Goal: Transaction & Acquisition: Obtain resource

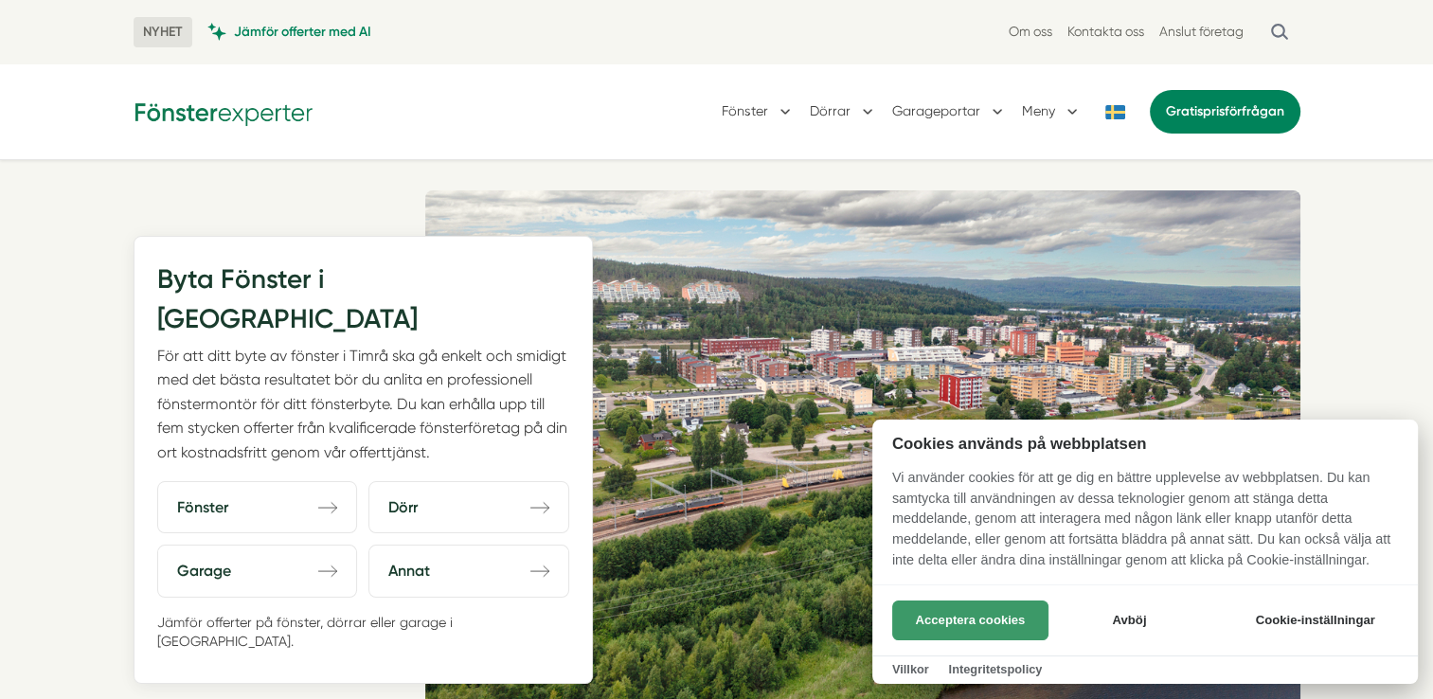
click at [989, 612] on button "Acceptera cookies" at bounding box center [970, 621] width 156 height 40
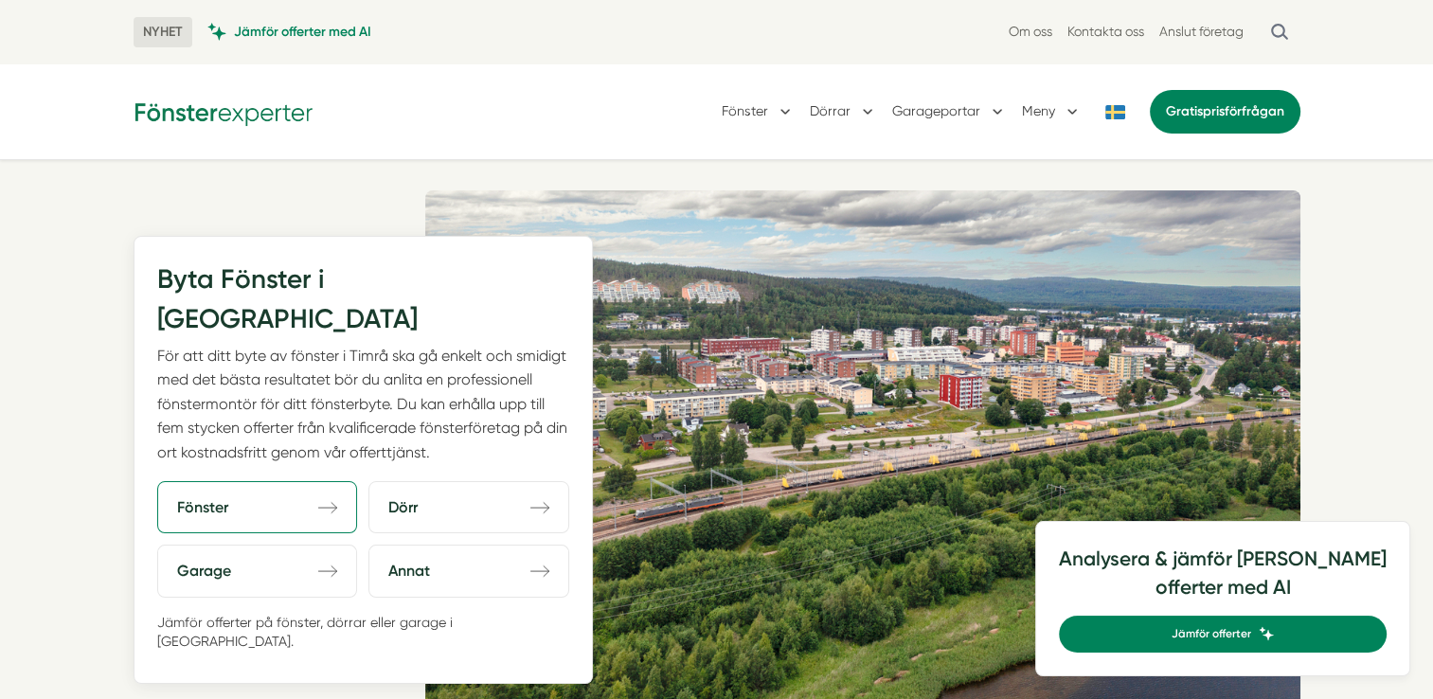
click at [331, 498] on icon "direction-right" at bounding box center [327, 507] width 19 height 19
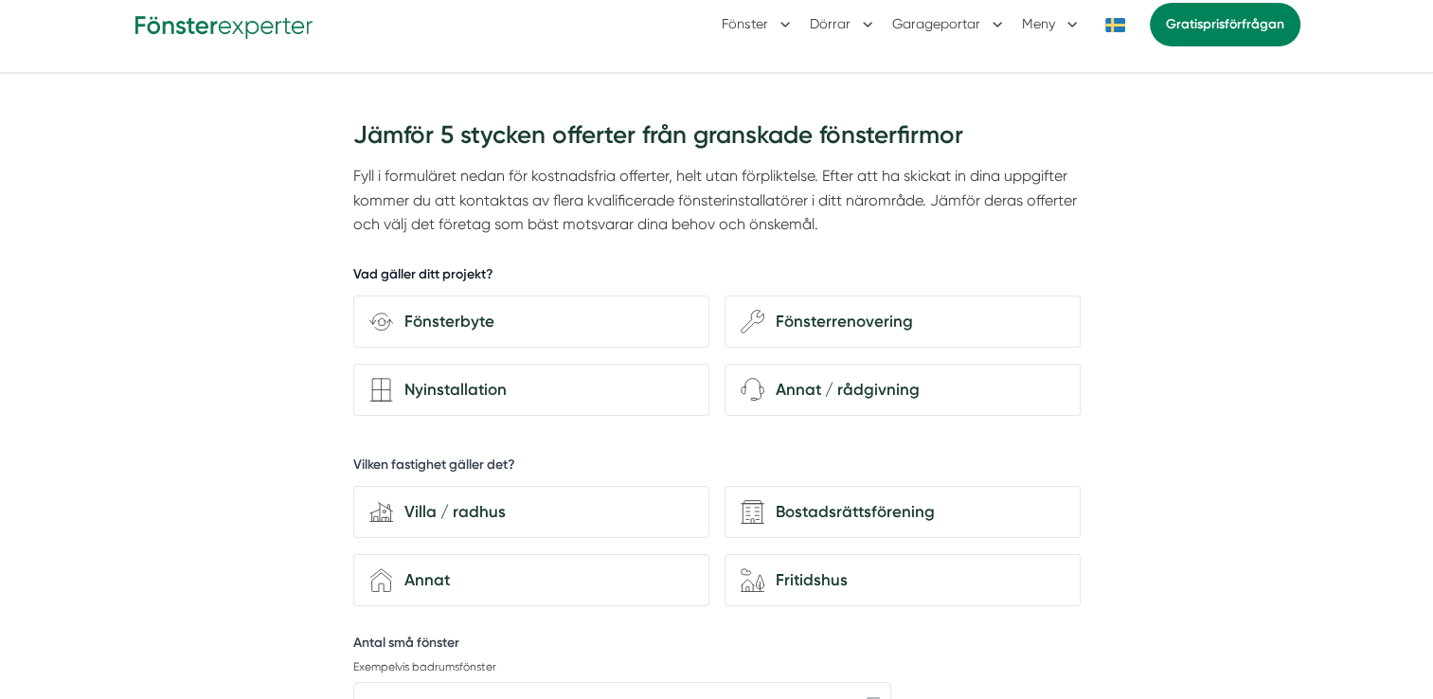
scroll to position [95, 0]
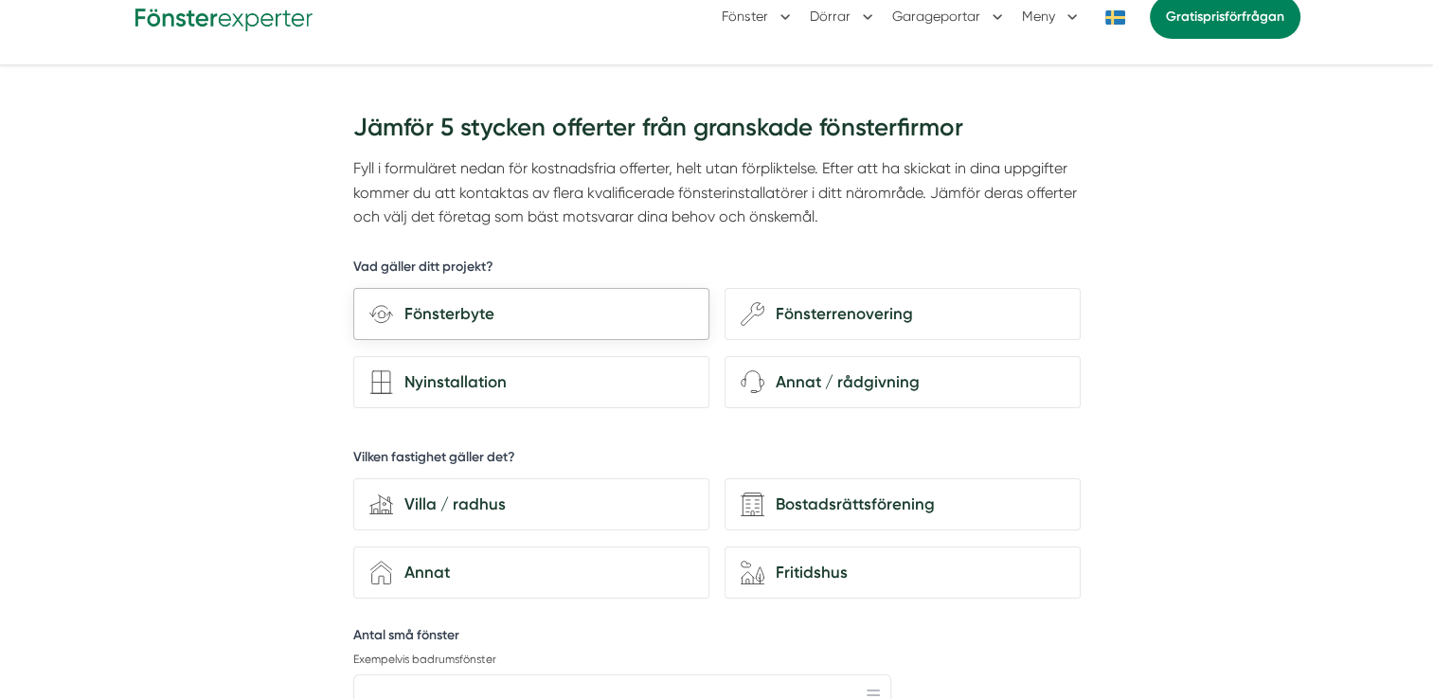
click at [432, 304] on div "Fönsterbyte" at bounding box center [543, 314] width 300 height 26
click at [0, 0] on input "Fönsterbyte" at bounding box center [0, 0] width 0 height 0
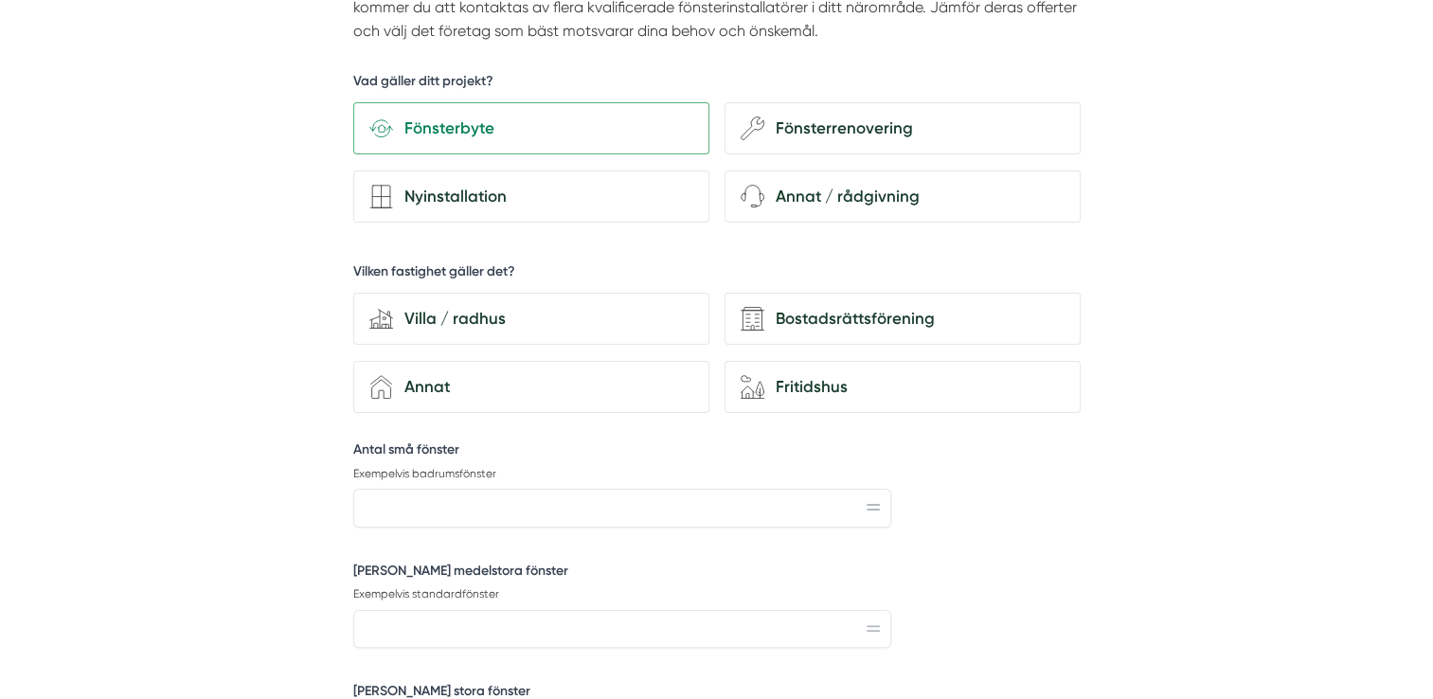
scroll to position [284, 0]
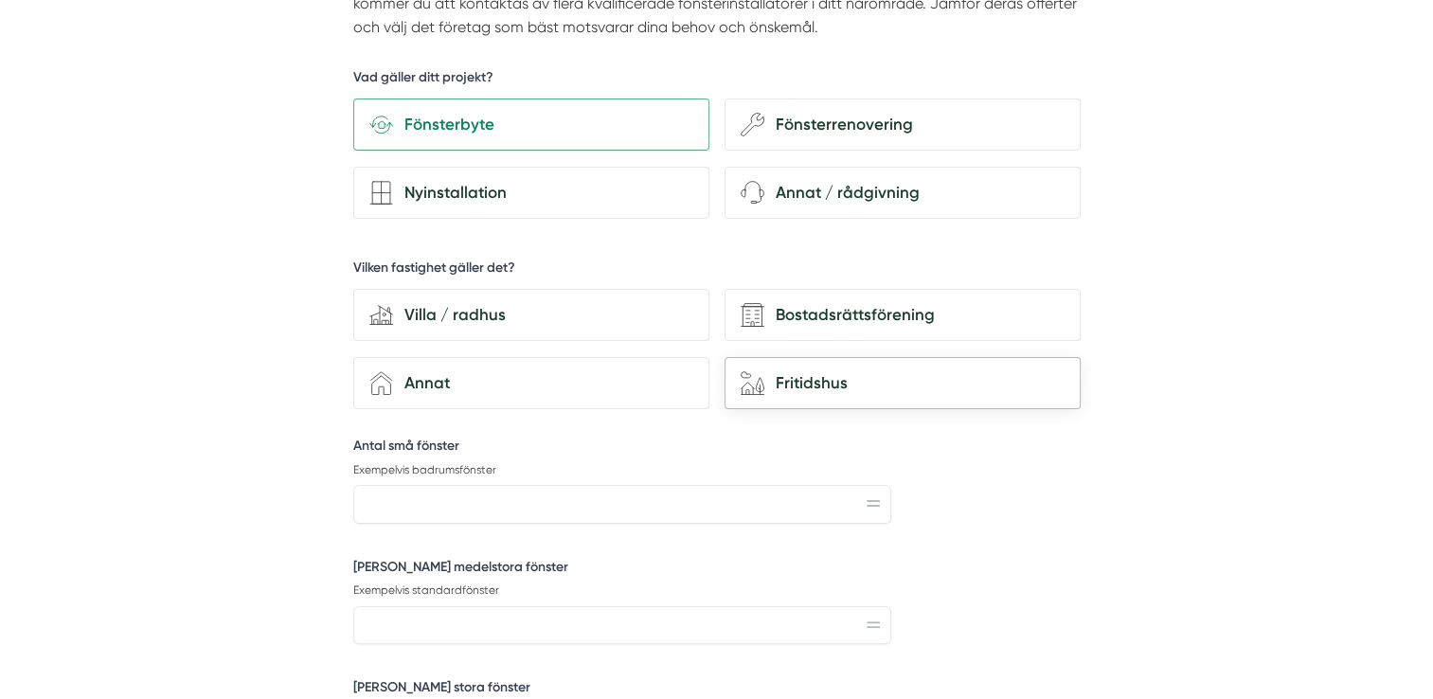
click at [760, 374] on icon "house-nature" at bounding box center [753, 383] width 24 height 24
click at [0, 0] on input "house-nature Fritidshus" at bounding box center [0, 0] width 0 height 0
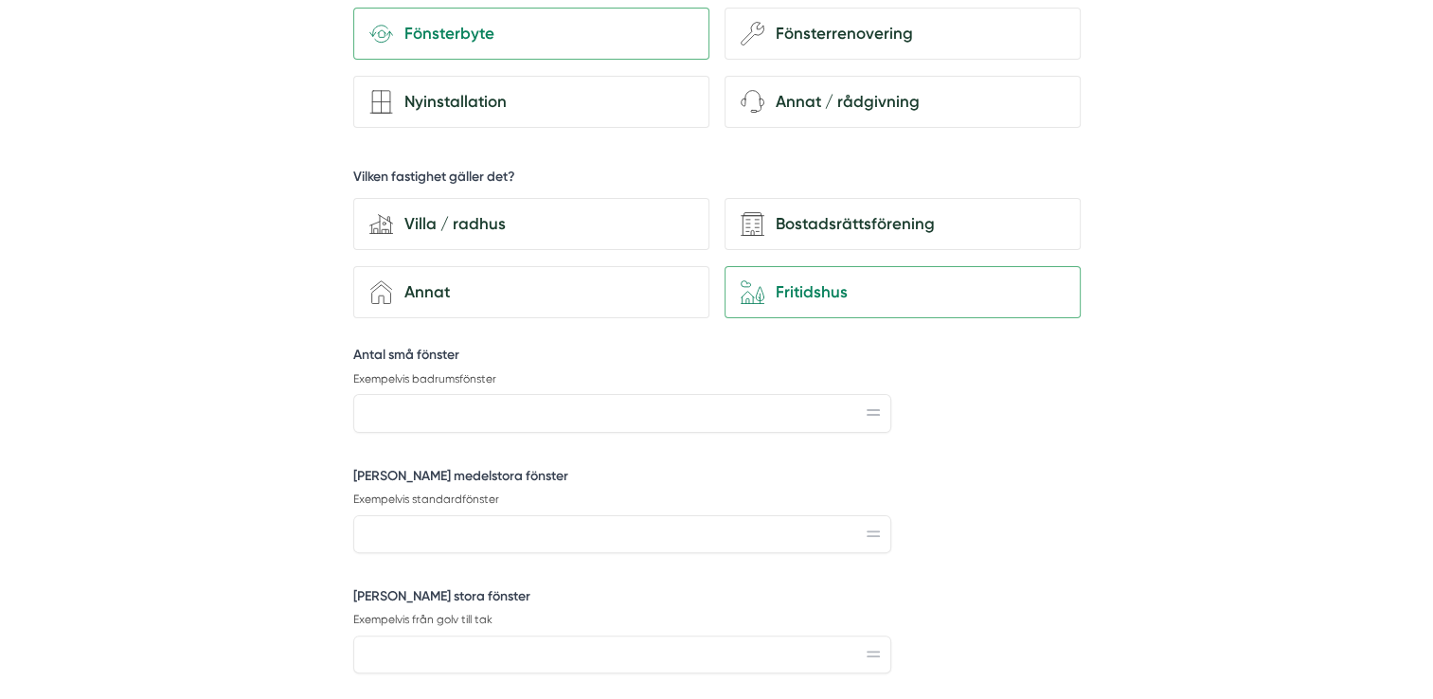
scroll to position [379, 0]
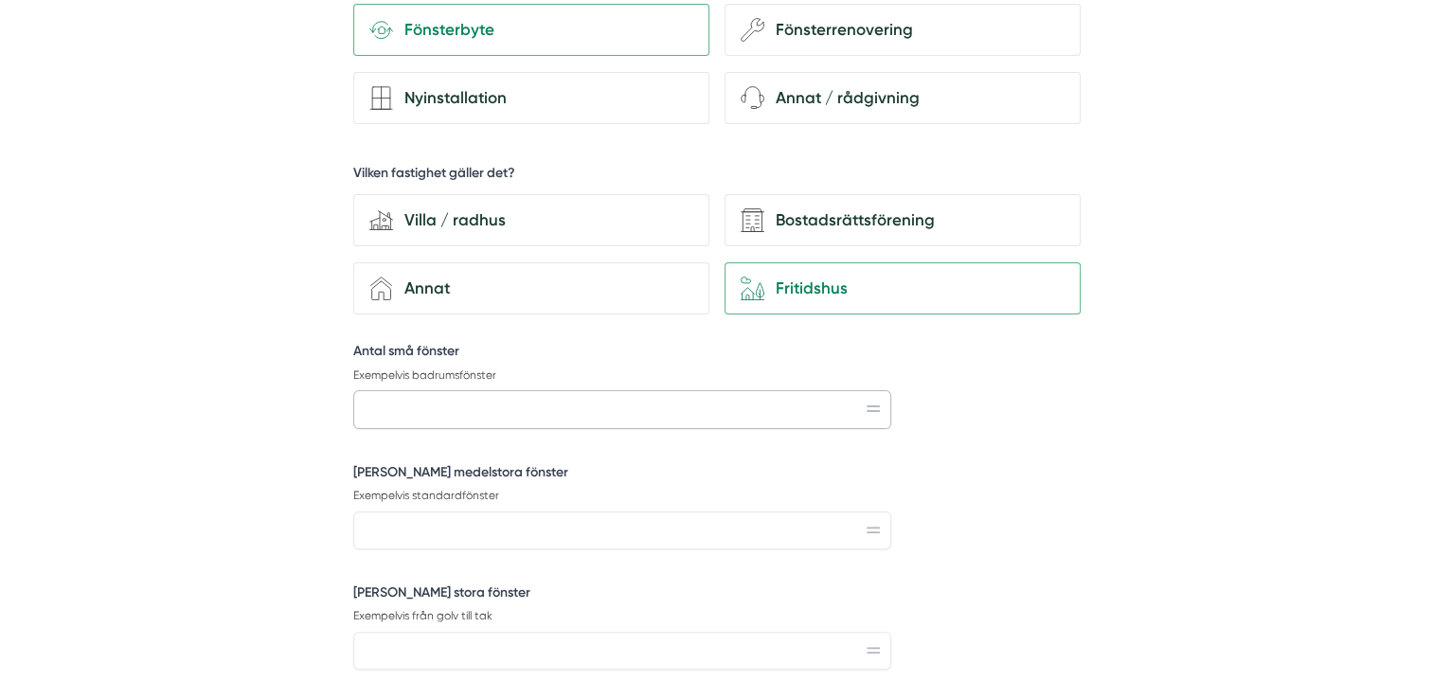
click at [406, 406] on input "Antal små fönster" at bounding box center [622, 409] width 538 height 38
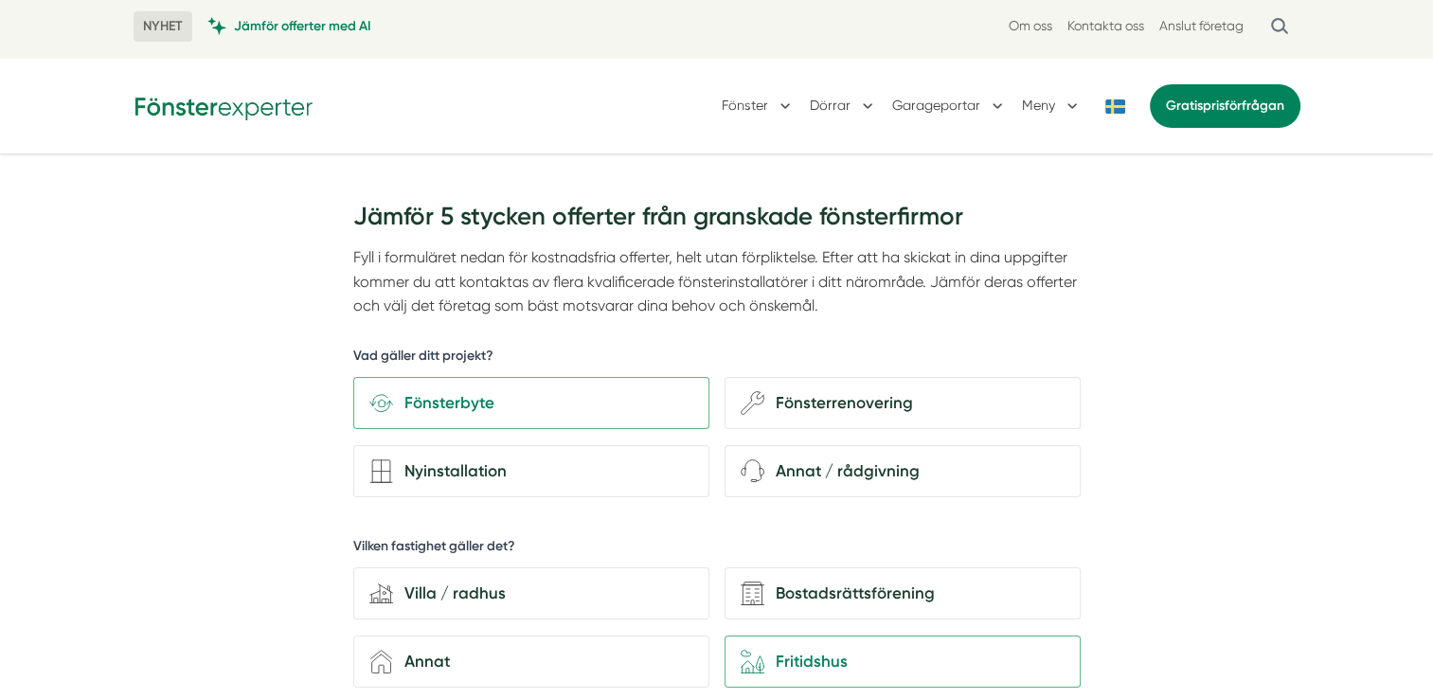
scroll to position [0, 0]
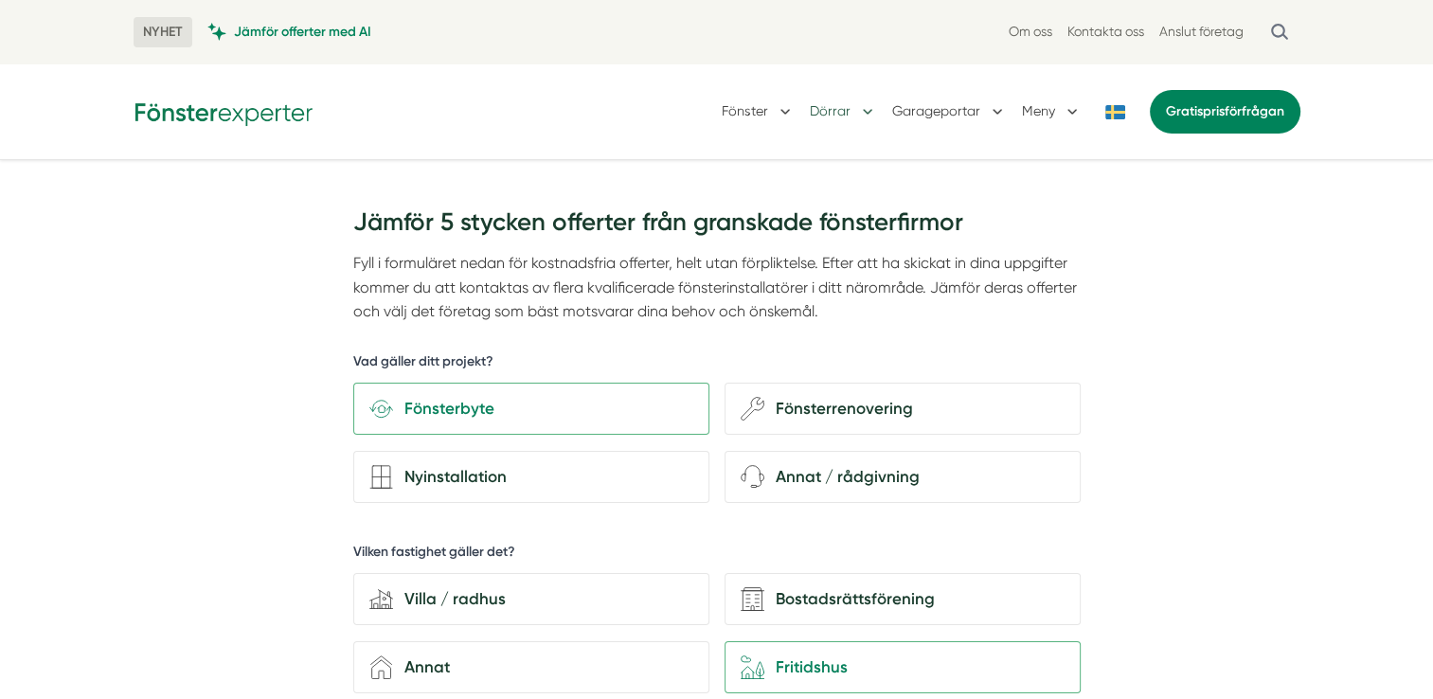
click at [852, 108] on button "Dörrar" at bounding box center [843, 111] width 67 height 49
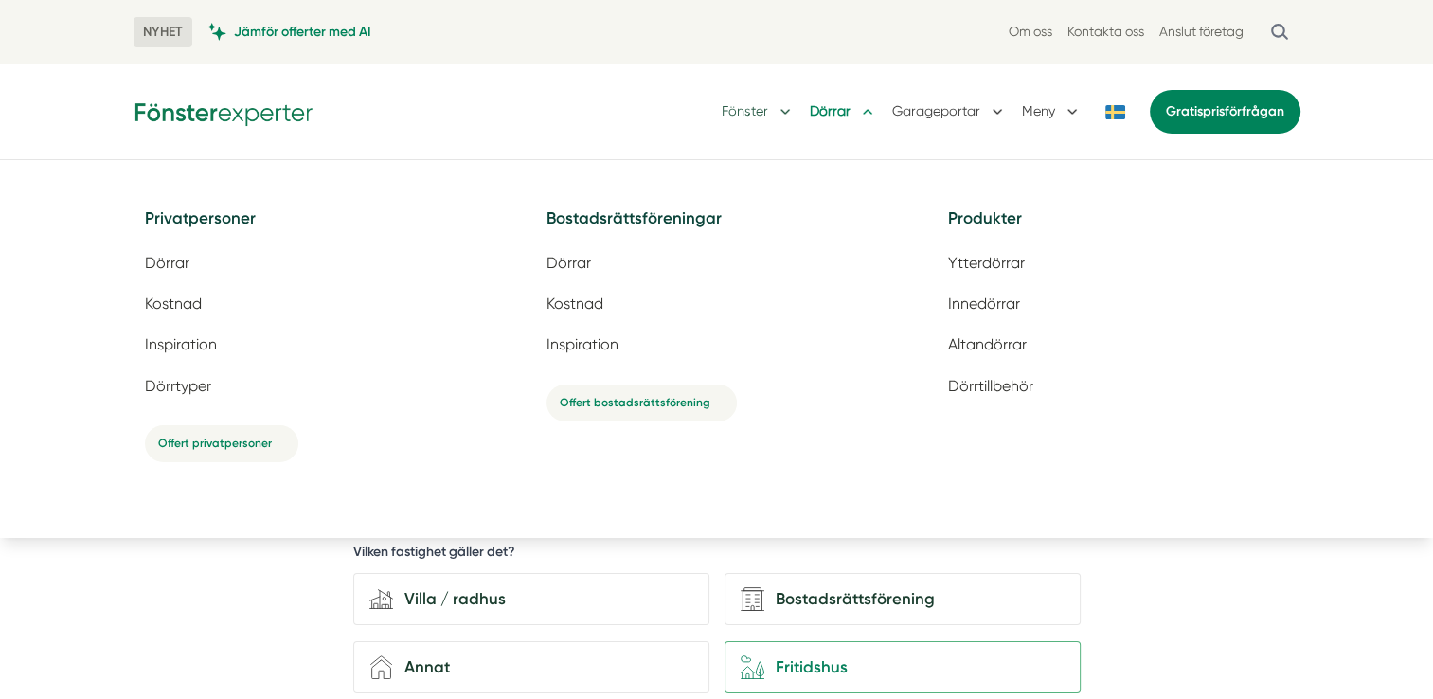
click at [754, 107] on button "Fönster" at bounding box center [758, 111] width 73 height 49
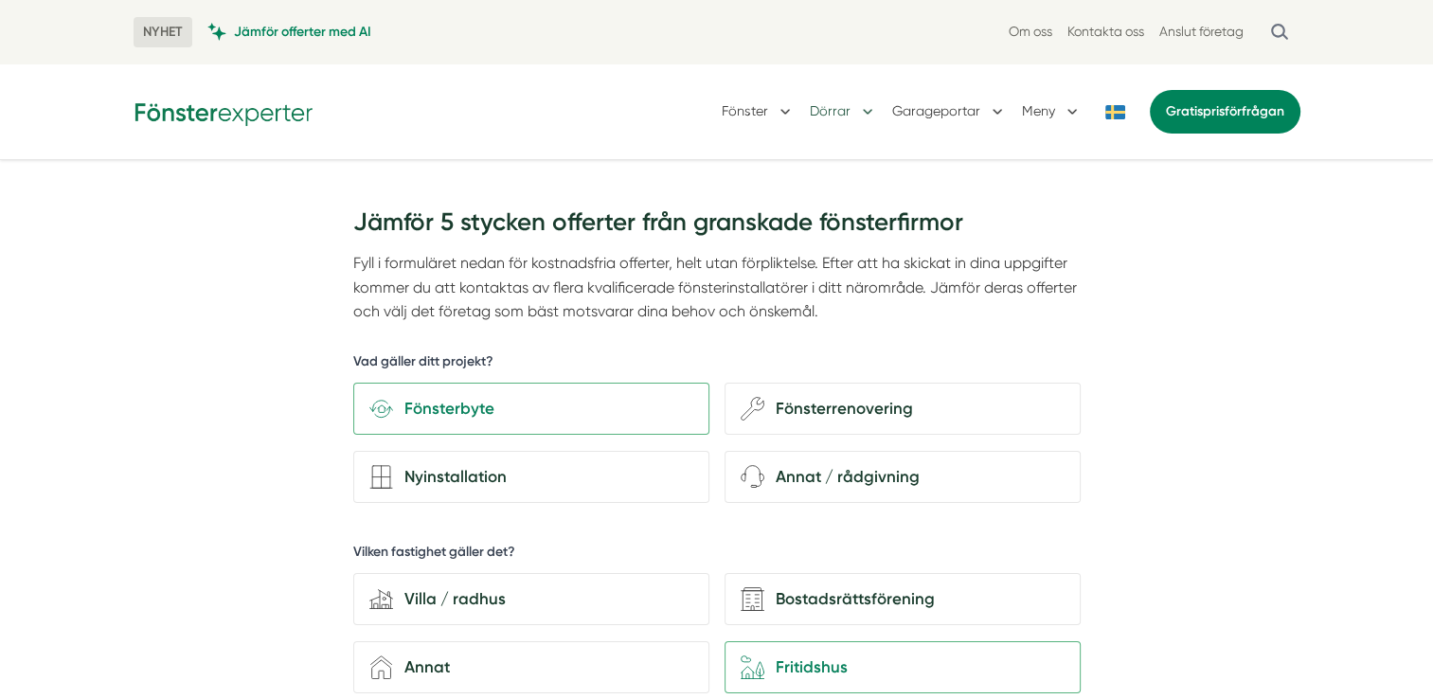
click at [829, 109] on button "Dörrar" at bounding box center [843, 111] width 67 height 49
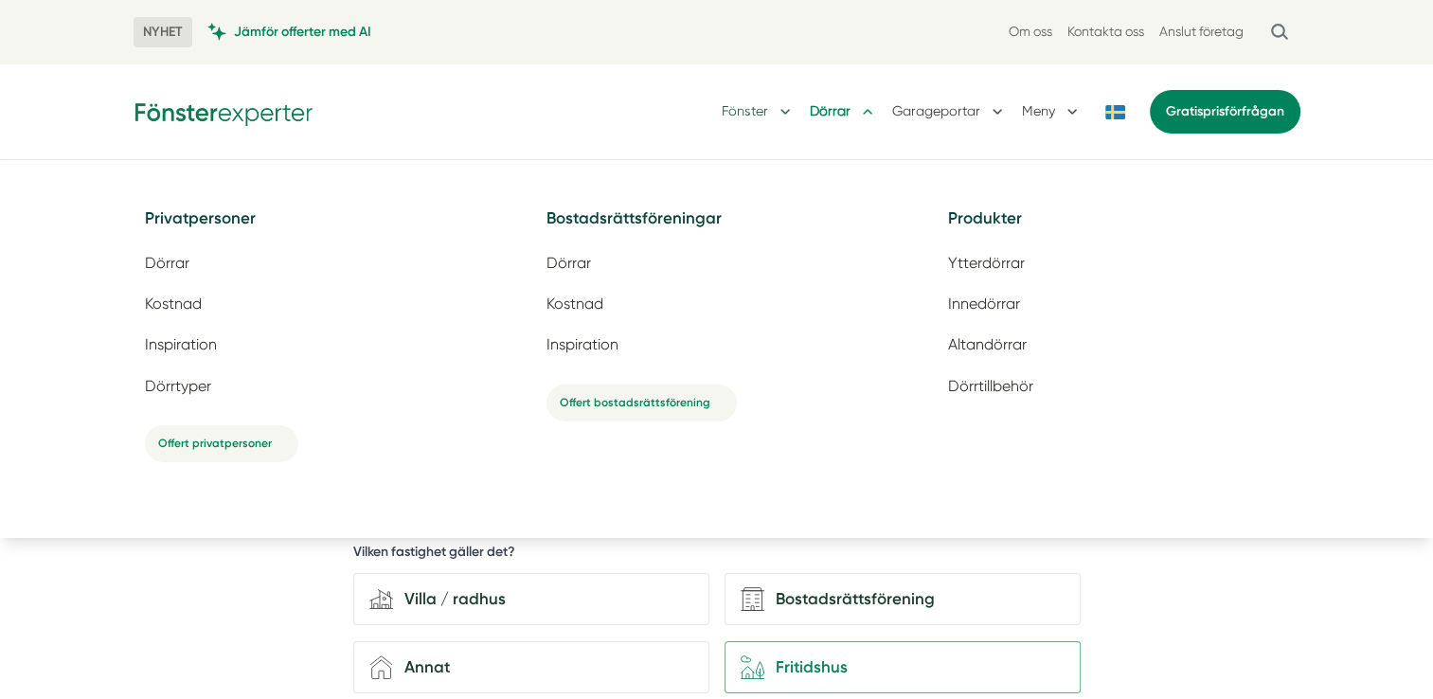
click at [750, 108] on button "Fönster" at bounding box center [758, 111] width 73 height 49
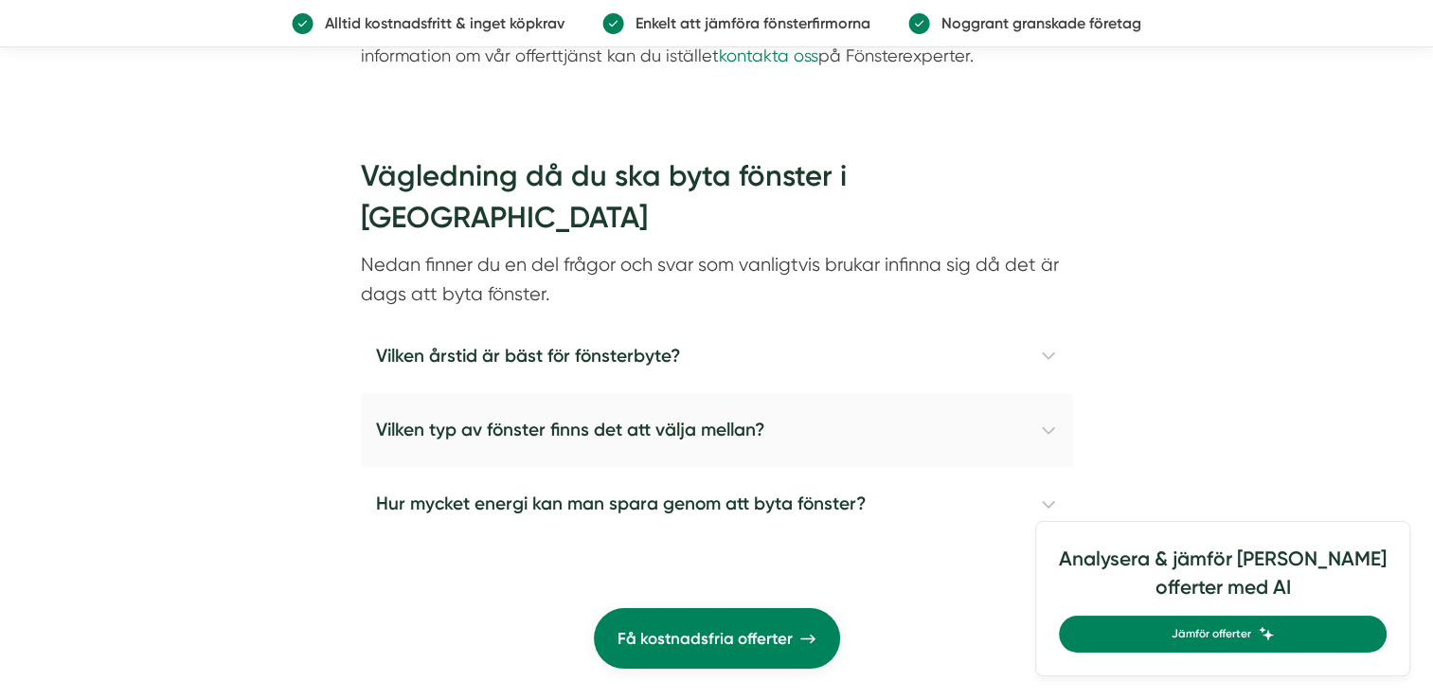
scroll to position [2747, 0]
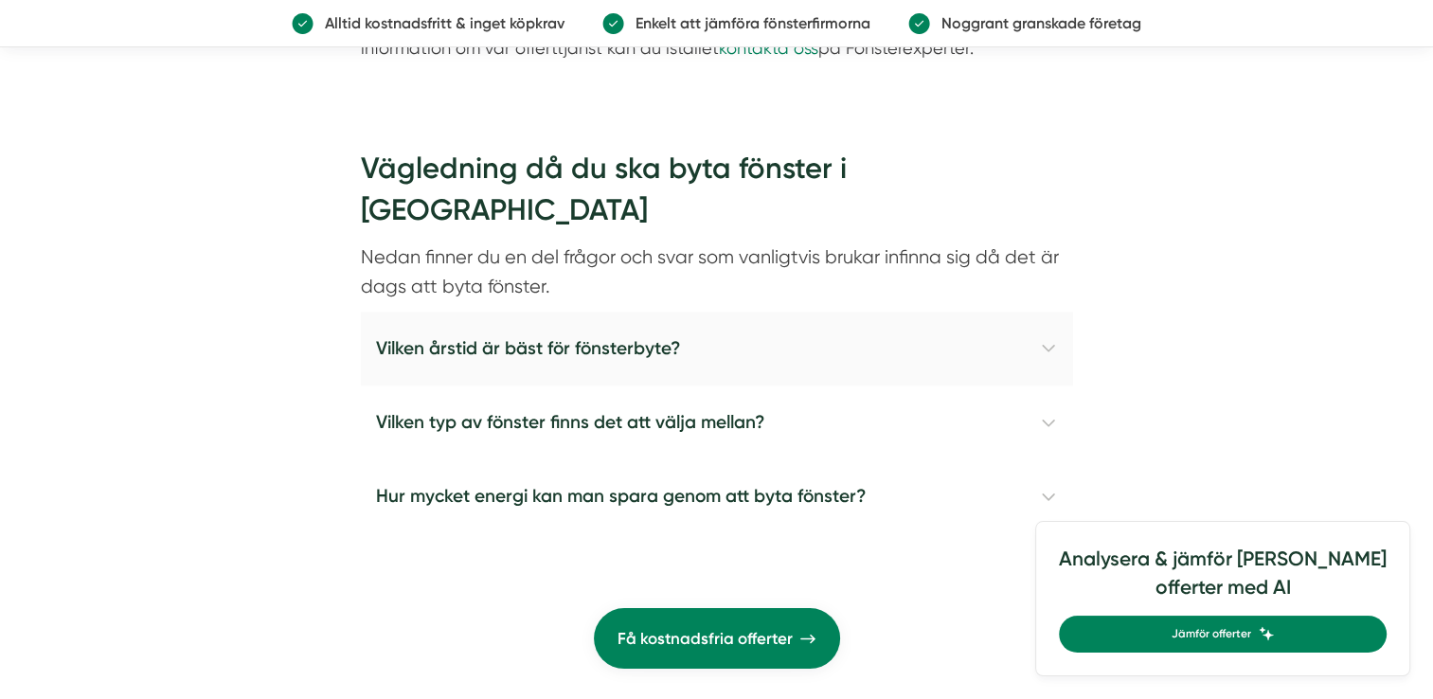
click at [1052, 312] on h4 "Vilken årstid är bäst för fönsterbyte?" at bounding box center [717, 349] width 712 height 74
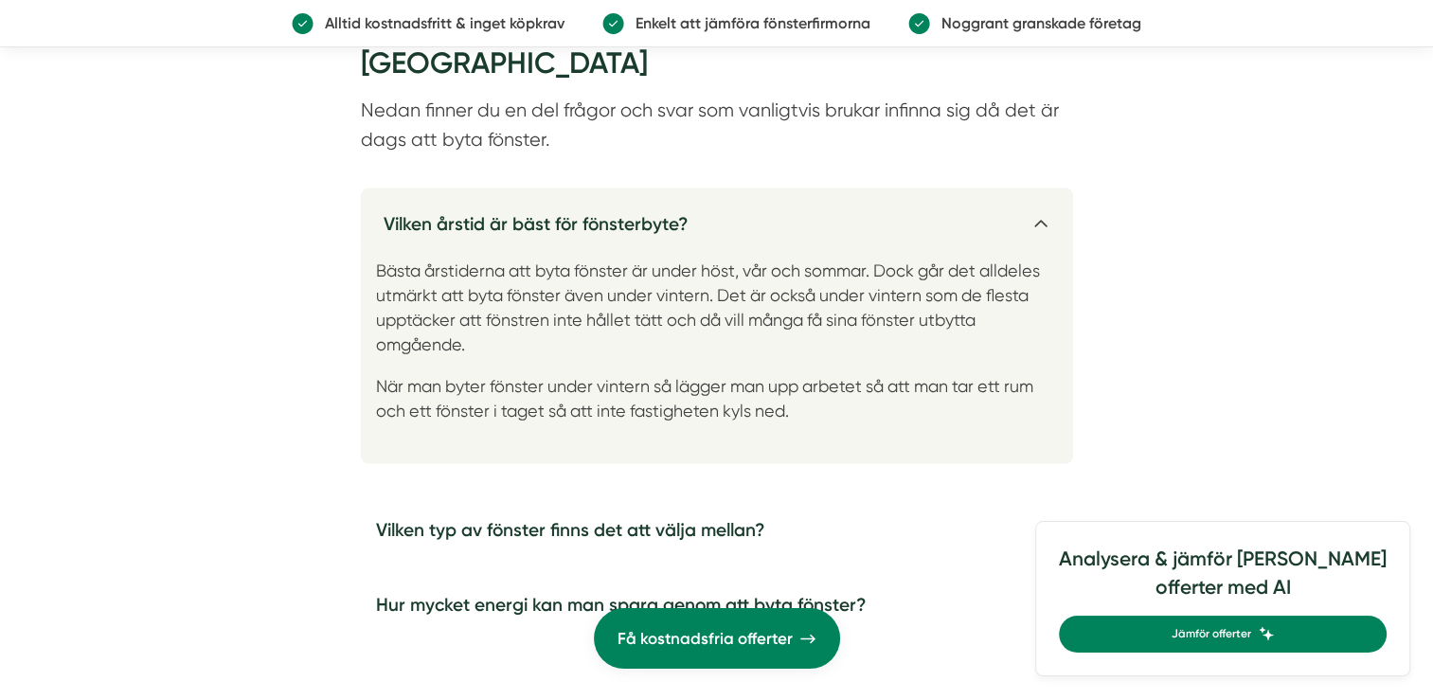
scroll to position [2936, 0]
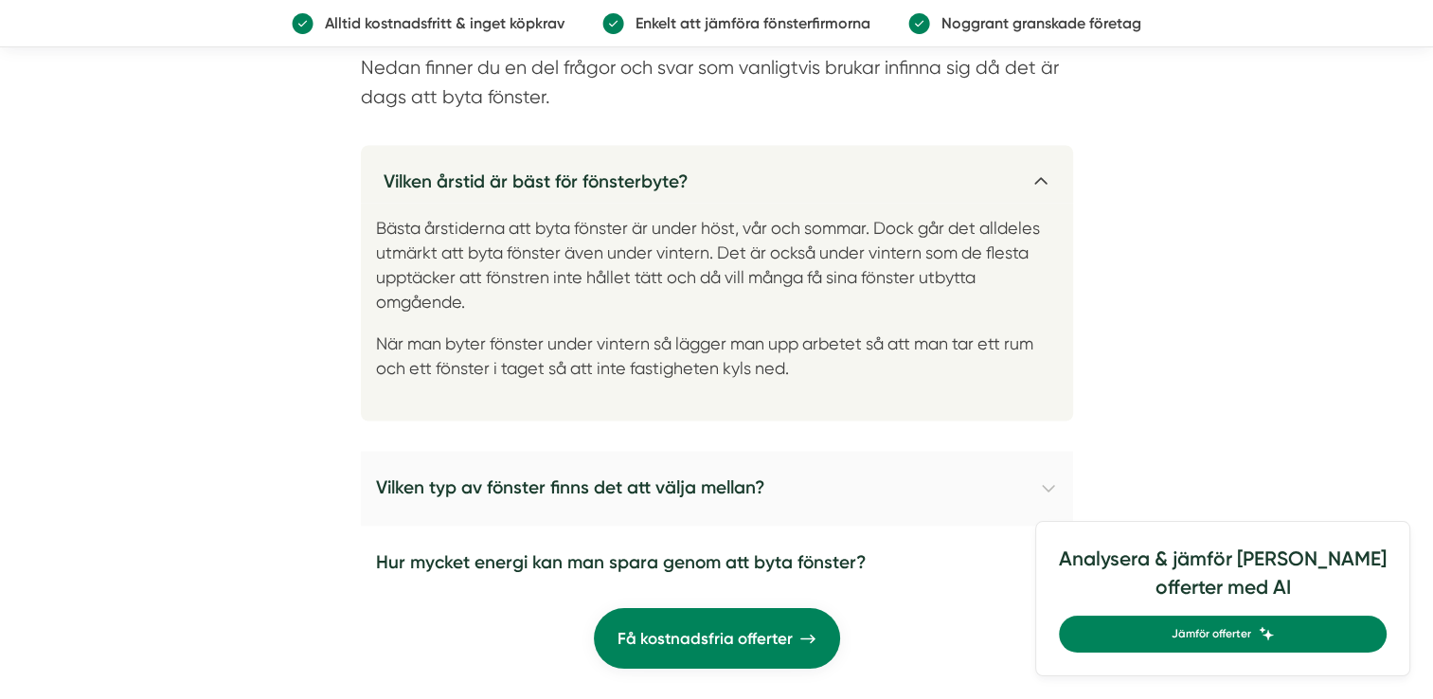
click at [1051, 451] on h4 "Vilken typ av fönster finns det att välja mellan?" at bounding box center [717, 488] width 712 height 74
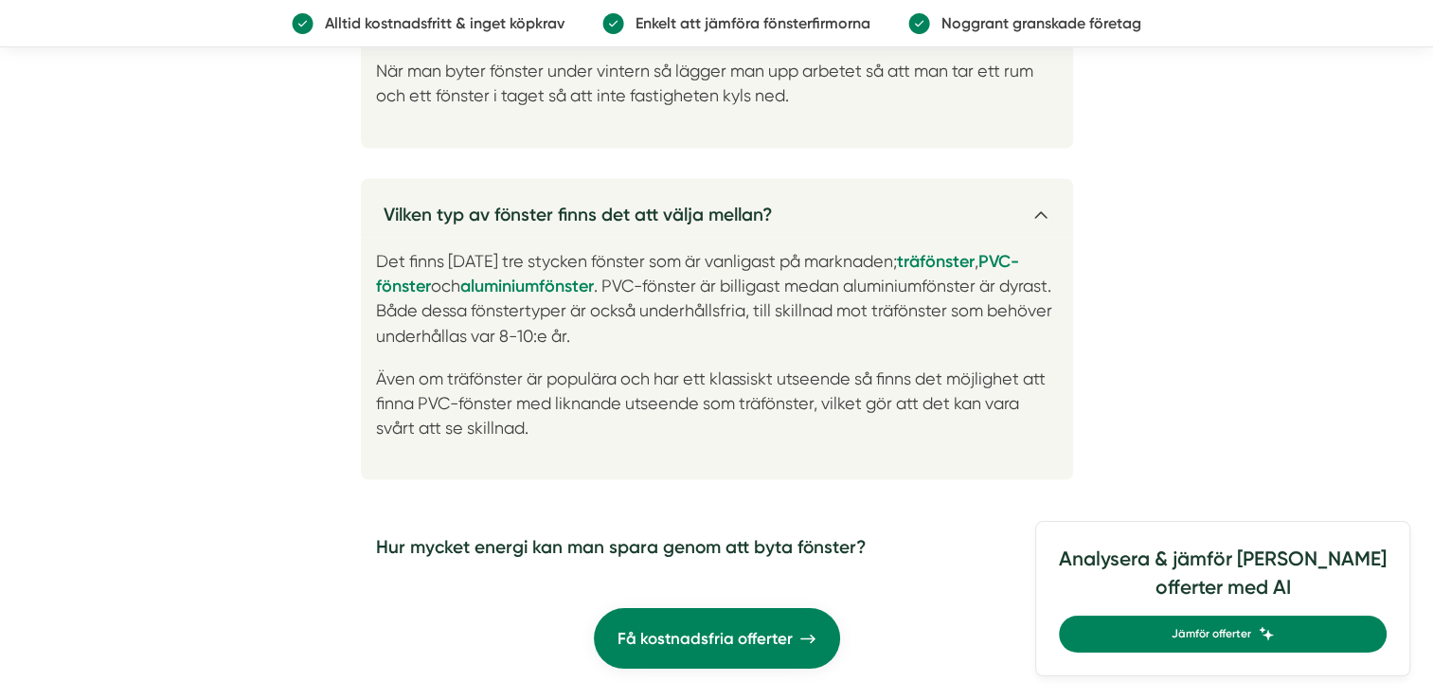
scroll to position [3220, 0]
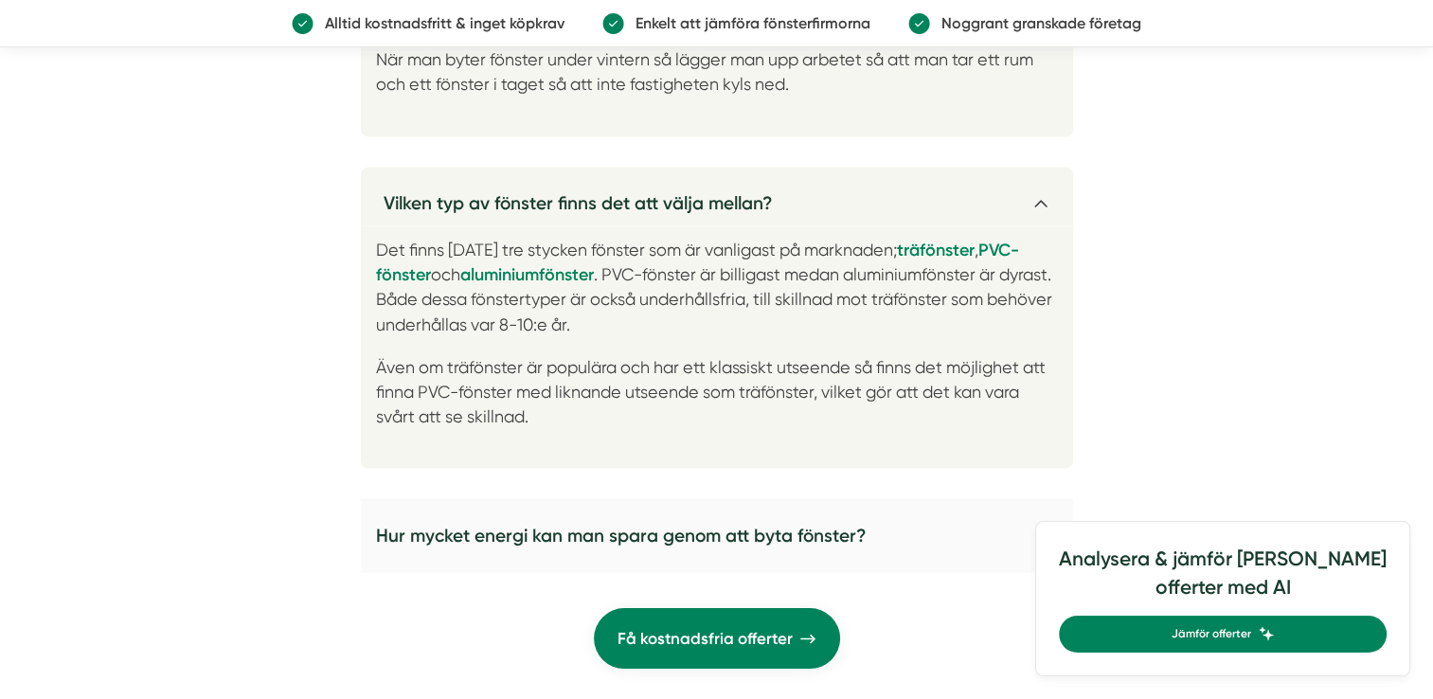
click at [1049, 498] on h4 "Hur mycket energi kan man spara genom att byta fönster?" at bounding box center [717, 535] width 712 height 74
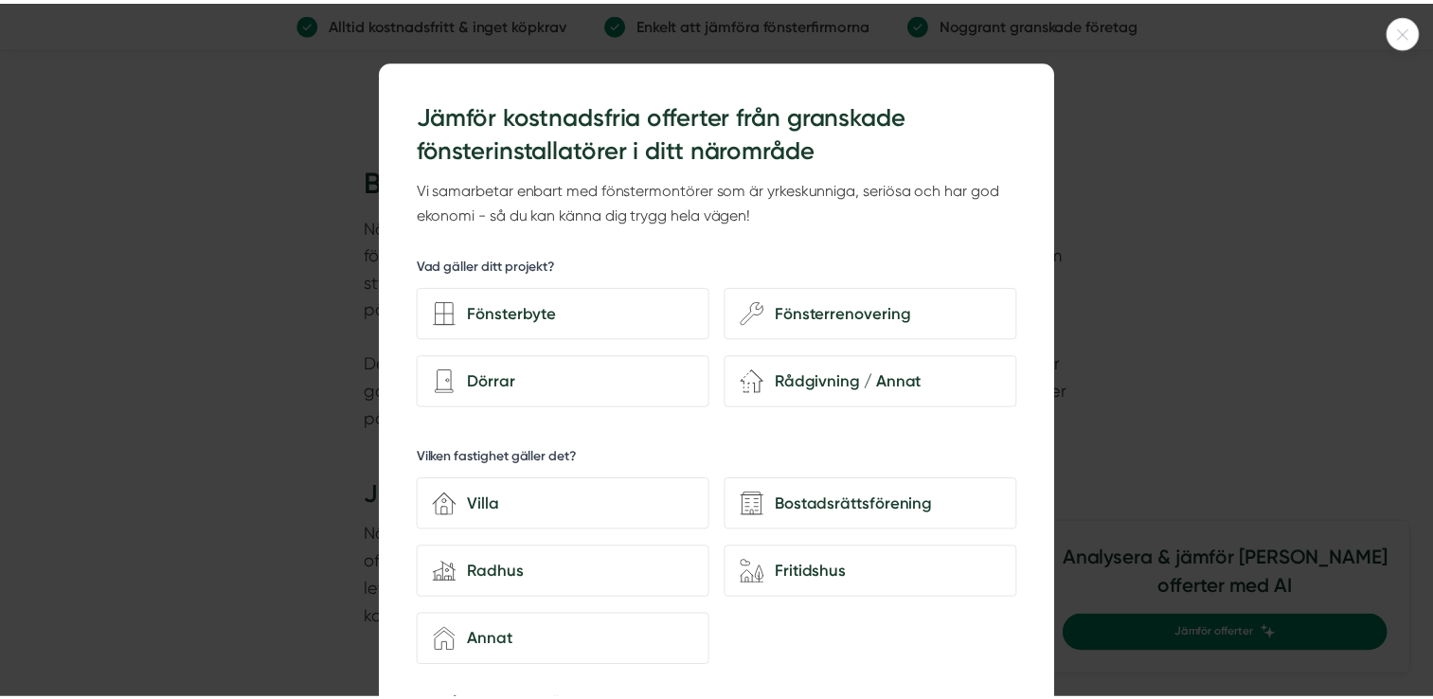
scroll to position [0, 0]
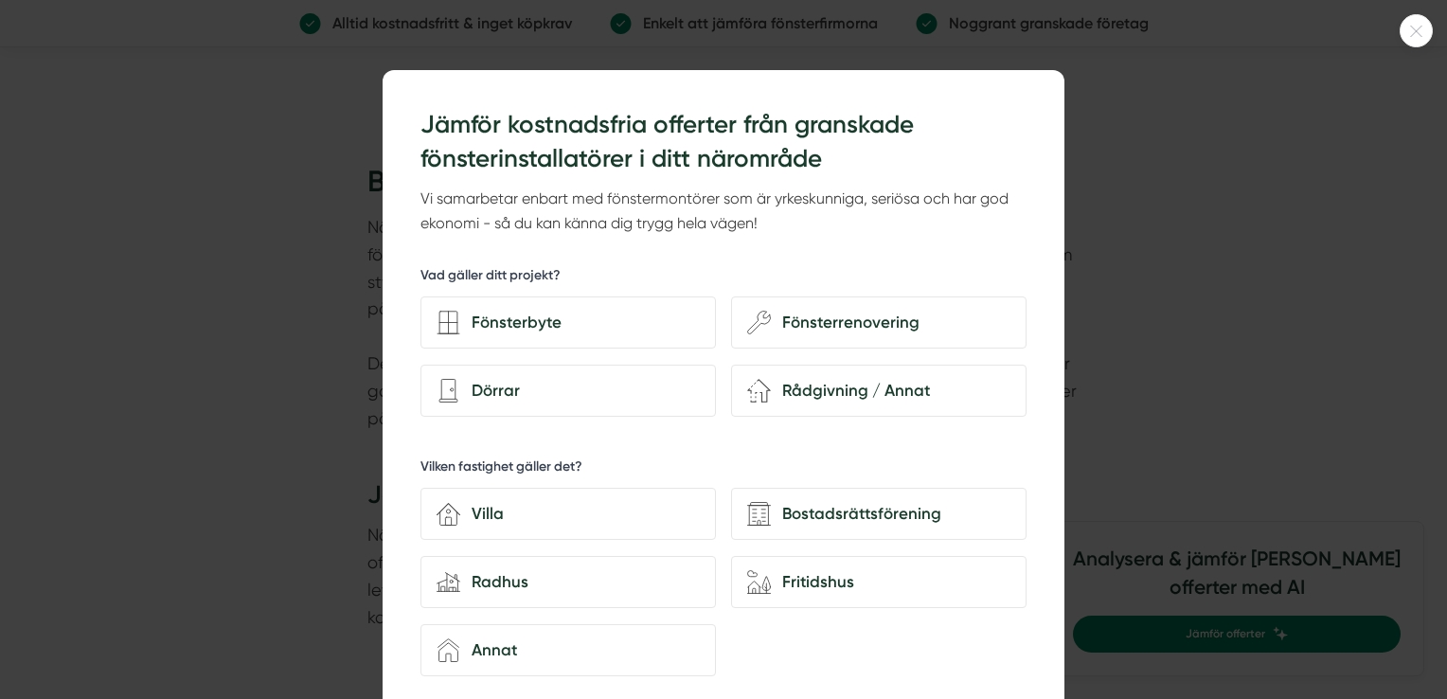
click at [1411, 27] on icon at bounding box center [1416, 31] width 31 height 11
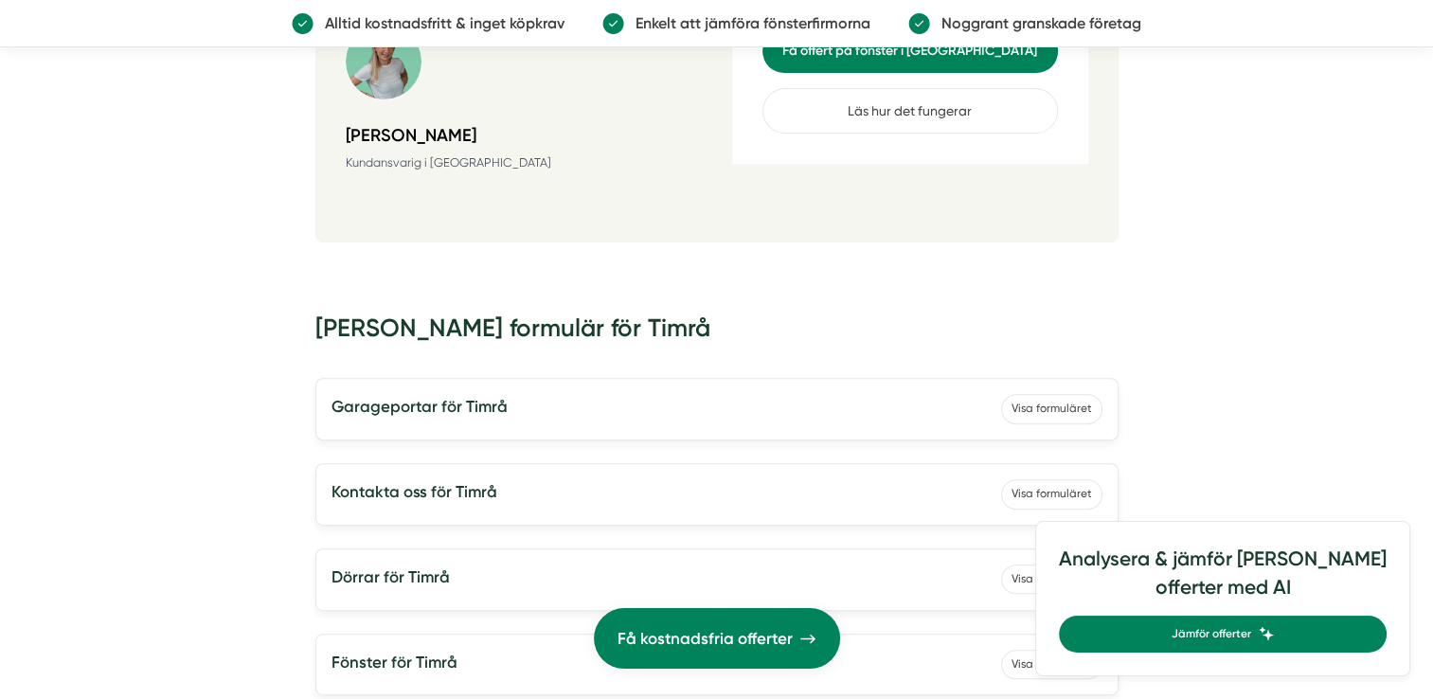
scroll to position [7956, 0]
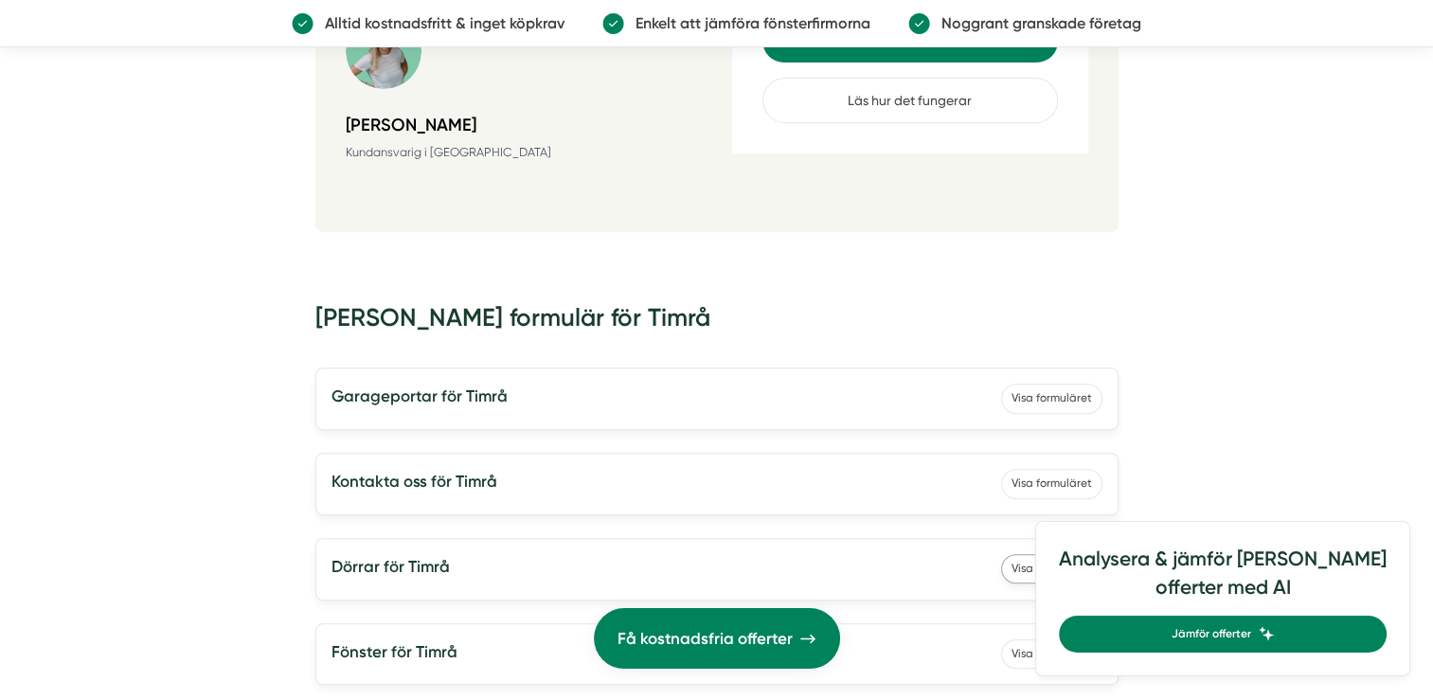
click at [1056, 554] on link "Visa formuläret" at bounding box center [1051, 568] width 101 height 29
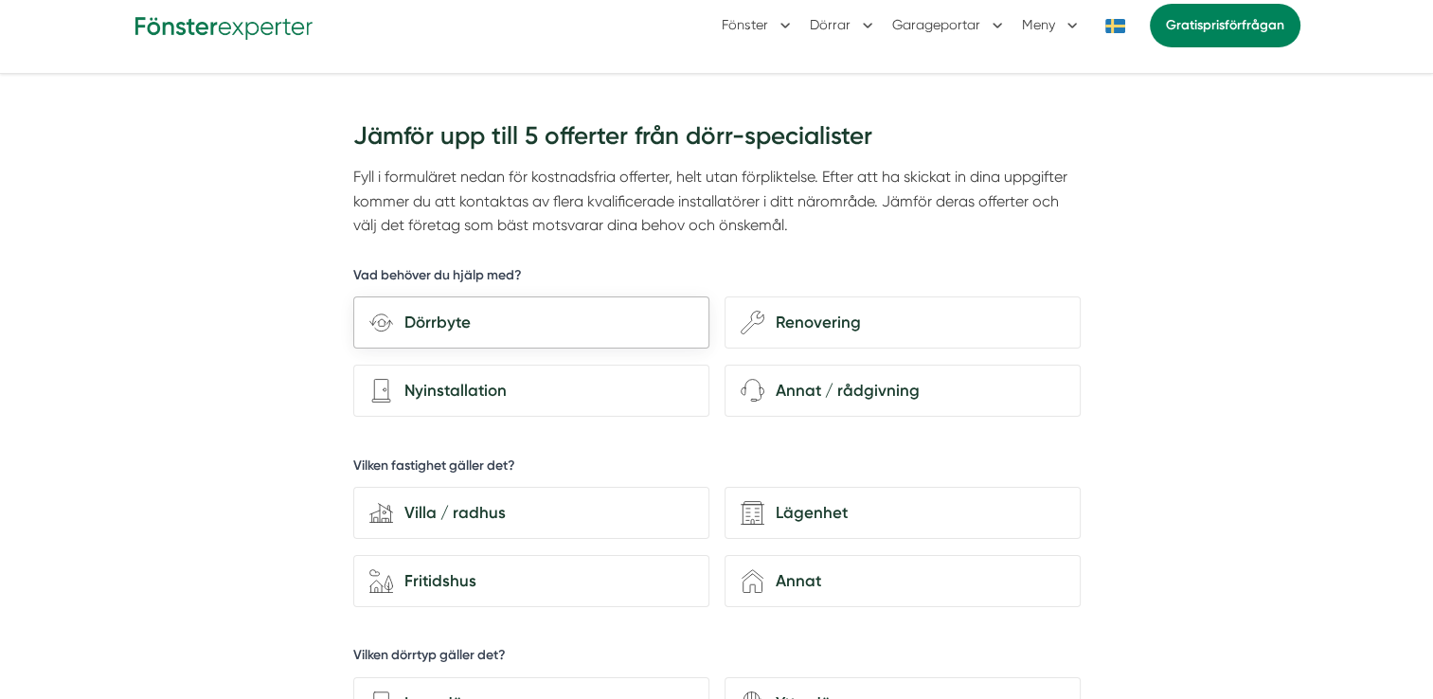
scroll to position [95, 0]
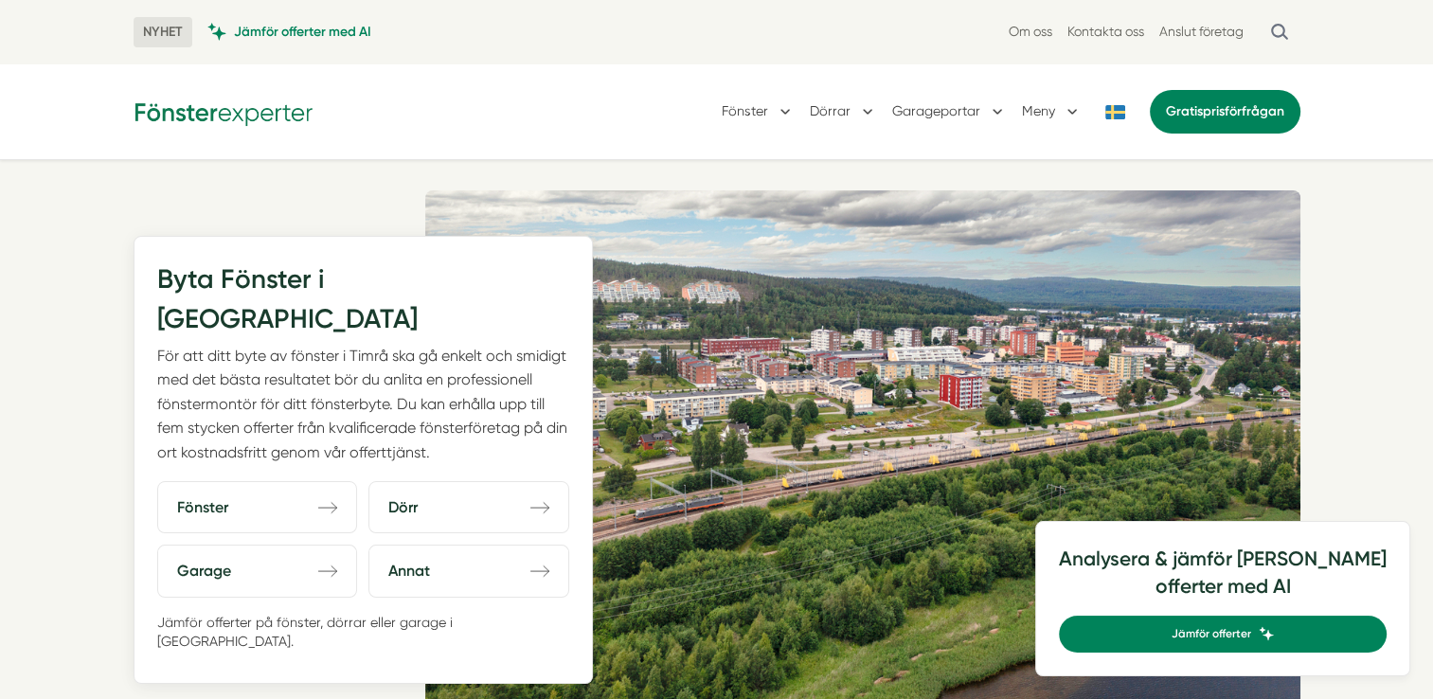
scroll to position [6990, 0]
